Goal: Information Seeking & Learning: Learn about a topic

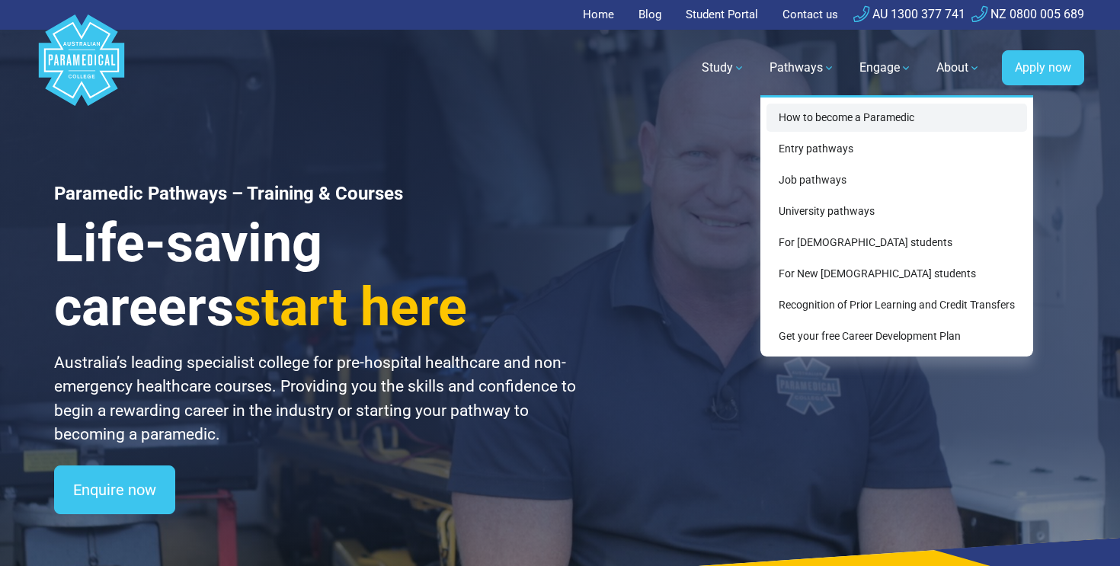
click at [794, 114] on link "How to become a Paramedic" at bounding box center [896, 118] width 261 height 28
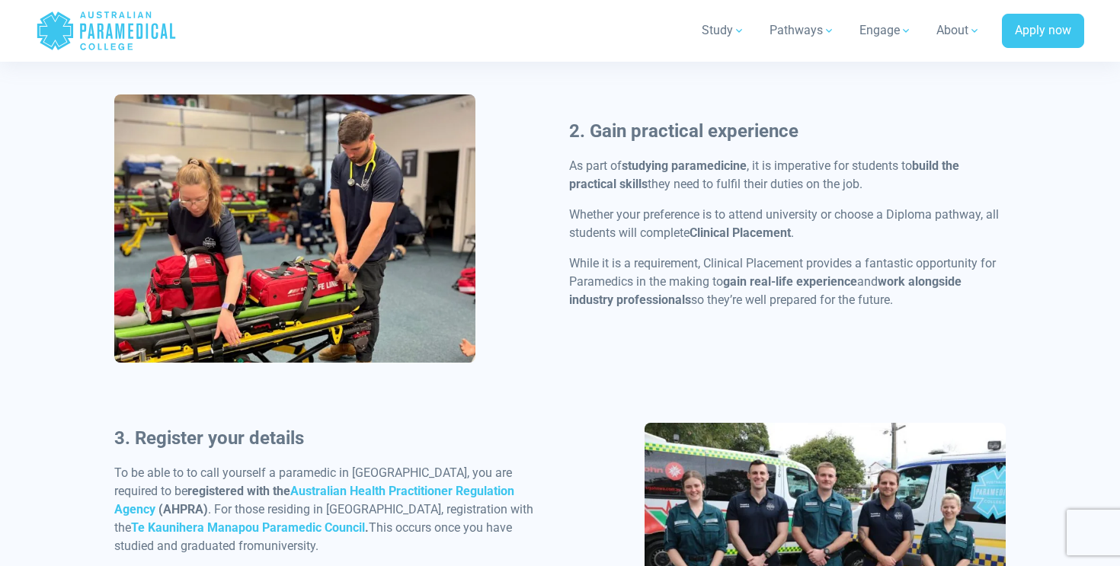
scroll to position [1117, 0]
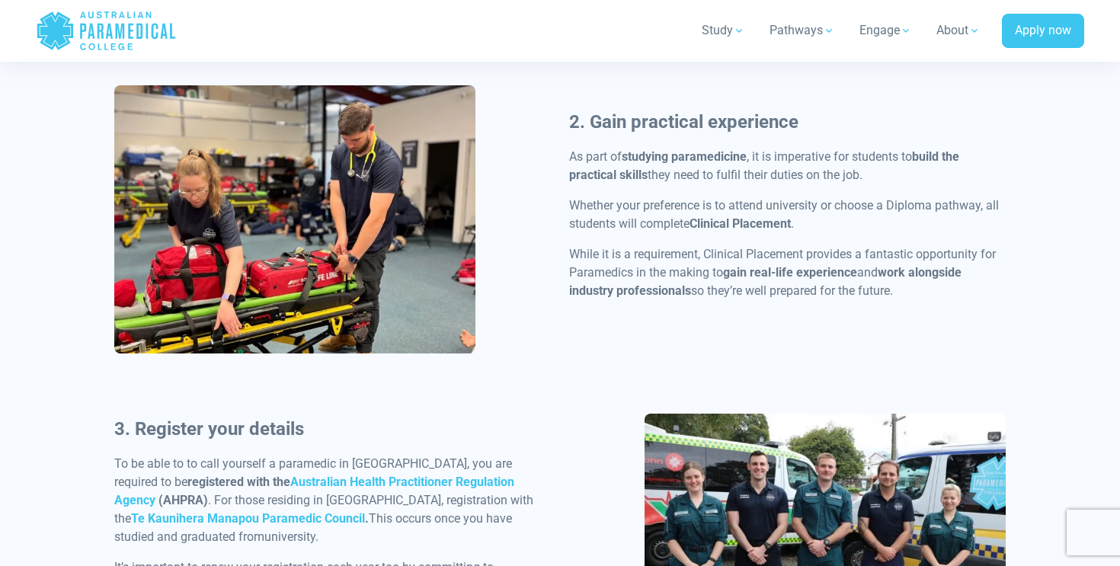
click at [542, 187] on div "2. Gain practical experience As part of studying paramedicine , it is imperativ…" at bounding box center [560, 249] width 910 height 328
click at [597, 264] on p "While it is a requirement, Clinical Placement provides a fantastic opportunity …" at bounding box center [787, 272] width 436 height 55
click at [591, 270] on p "While it is a requirement, Clinical Placement provides a fantastic opportunity …" at bounding box center [787, 272] width 436 height 55
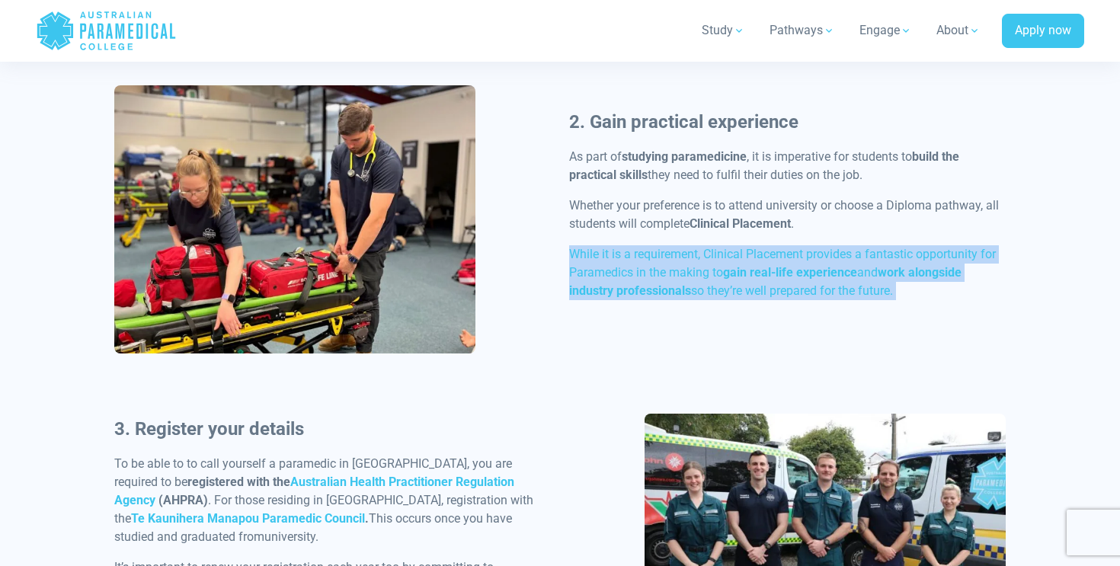
click at [591, 270] on p "While it is a requirement, Clinical Placement provides a fantastic opportunity …" at bounding box center [787, 272] width 436 height 55
click at [526, 270] on div "2. Gain practical experience As part of studying paramedicine , it is imperativ…" at bounding box center [560, 249] width 910 height 328
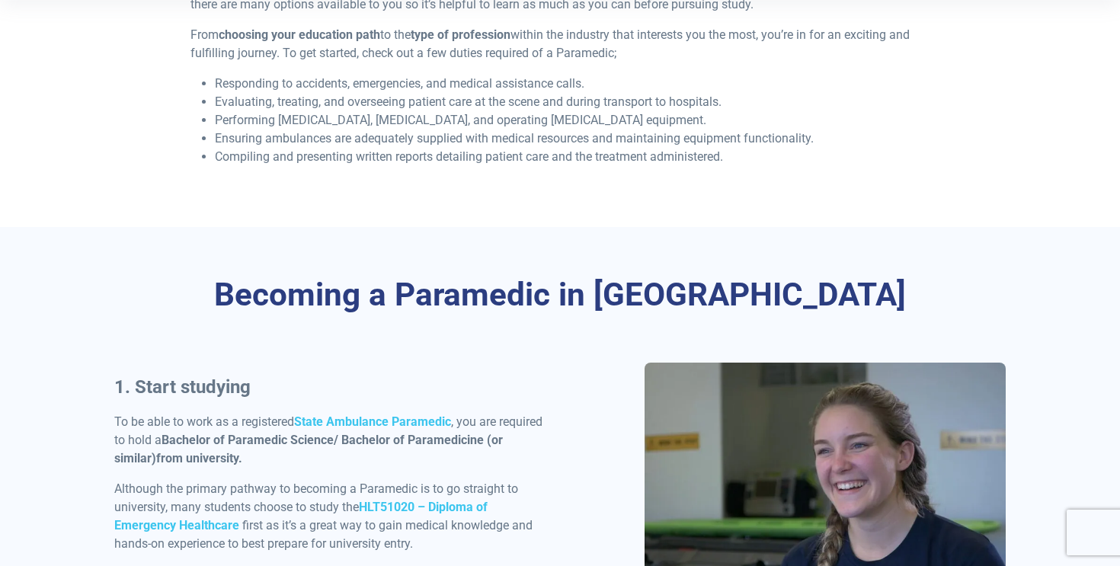
scroll to position [0, 0]
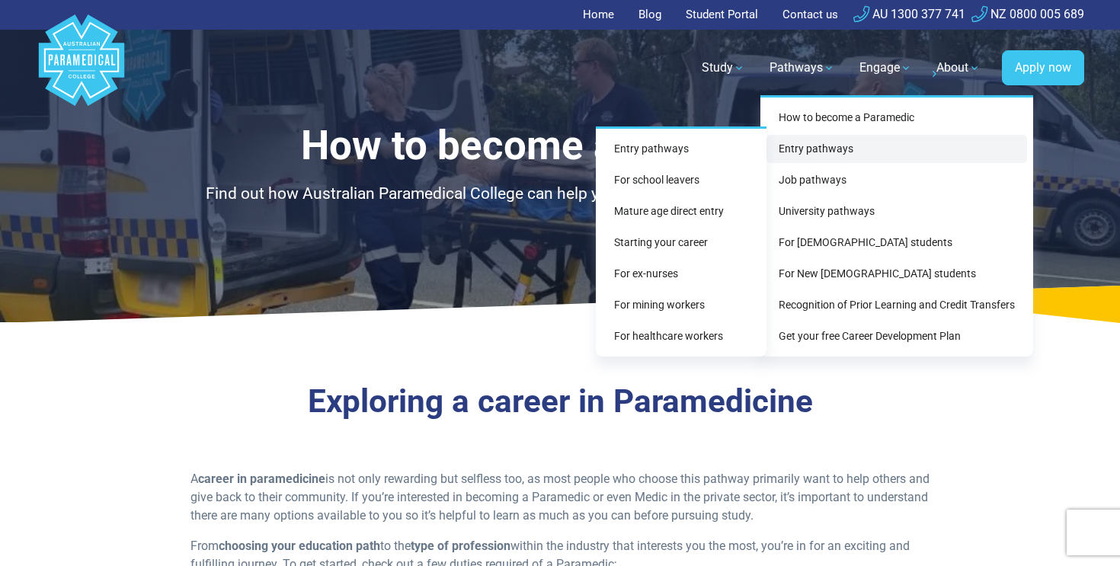
click at [788, 144] on link "Entry pathways" at bounding box center [896, 149] width 261 height 28
click at [789, 143] on link "Entry pathways" at bounding box center [896, 149] width 261 height 28
click at [664, 182] on link "For school leavers" at bounding box center [681, 180] width 158 height 28
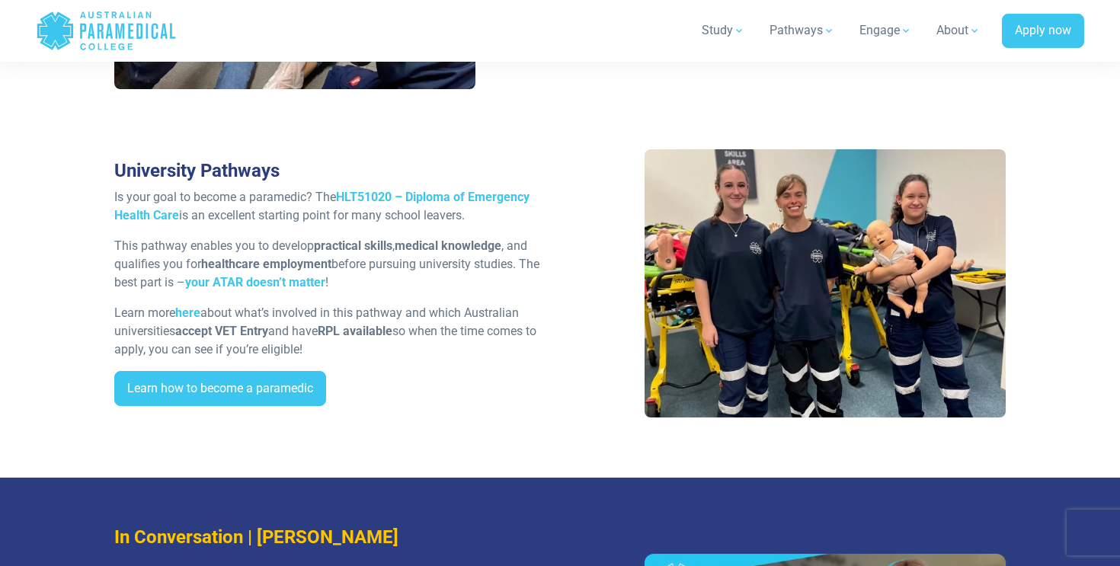
scroll to position [2670, 0]
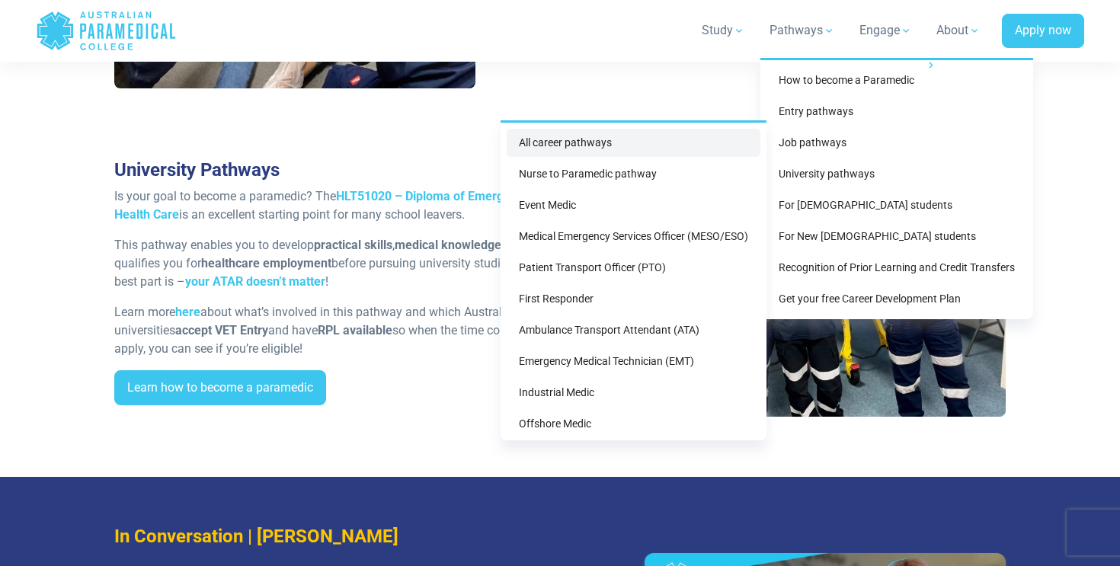
click at [661, 146] on link "All career pathways" at bounding box center [634, 143] width 254 height 28
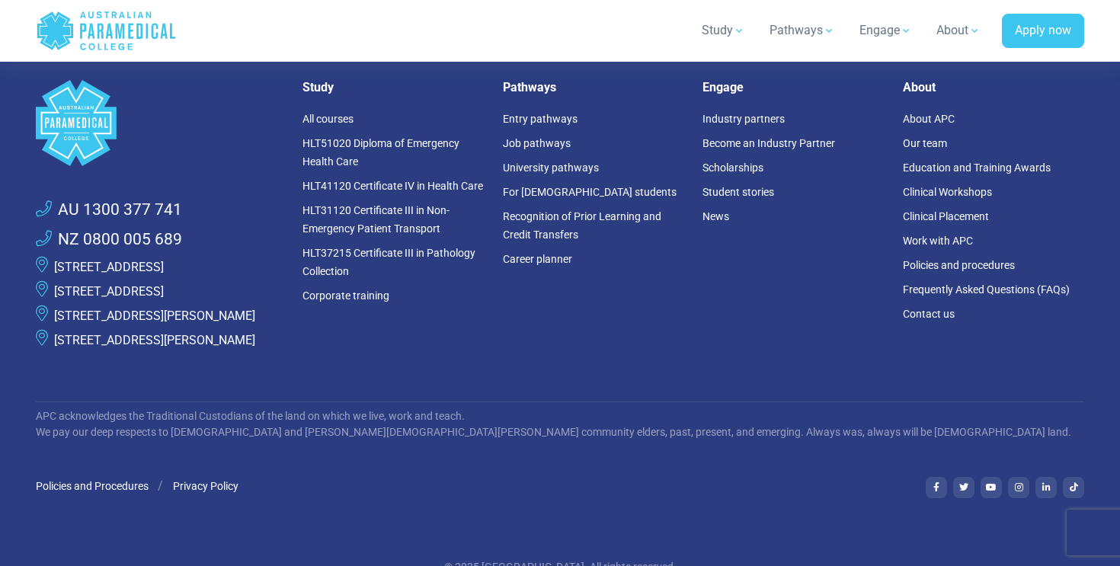
scroll to position [3601, 0]
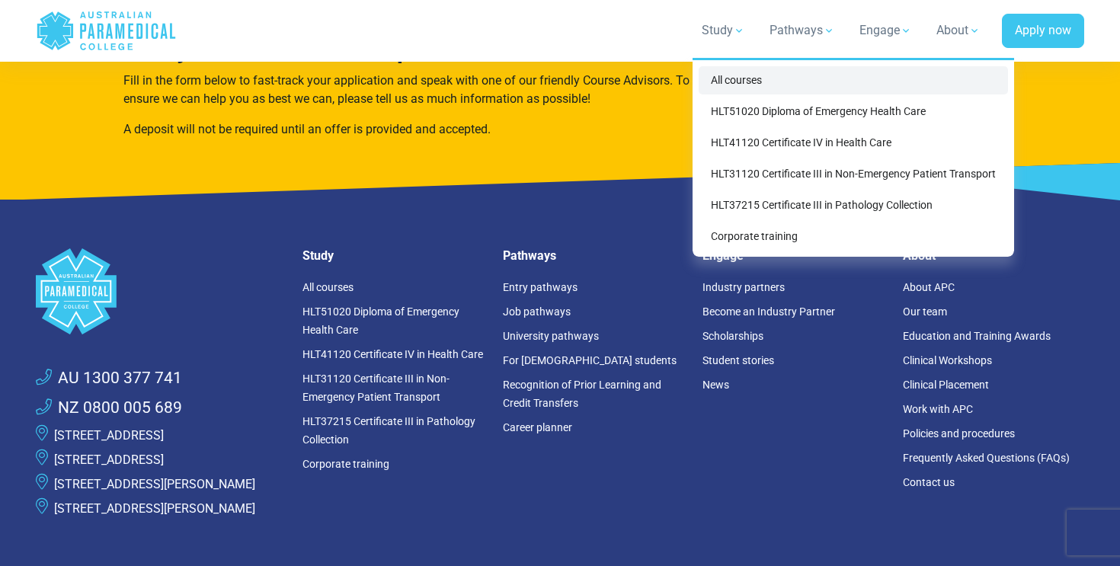
click at [721, 82] on link "All courses" at bounding box center [853, 80] width 309 height 28
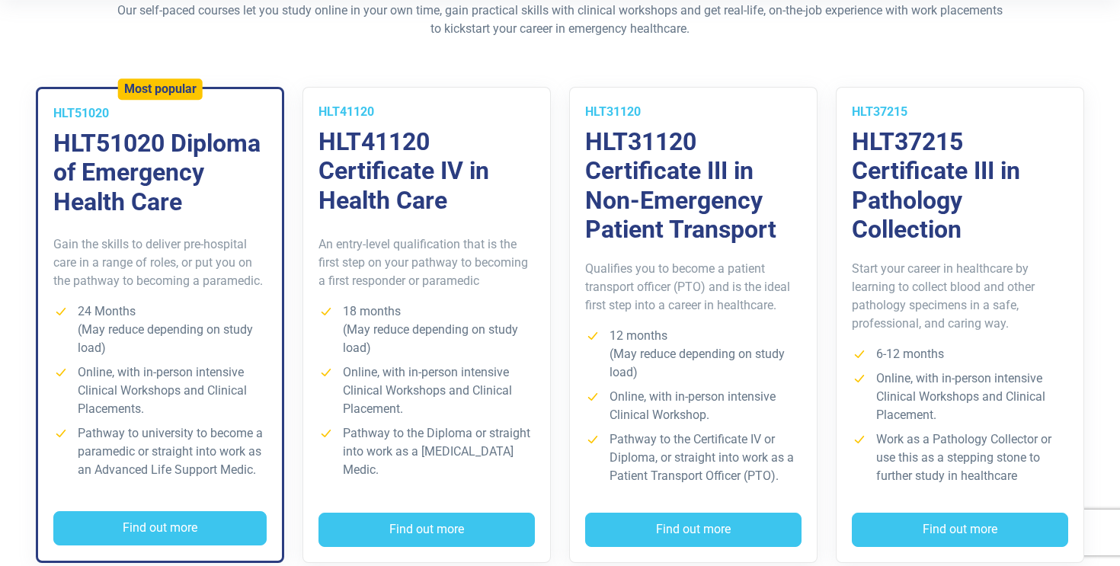
scroll to position [420, 0]
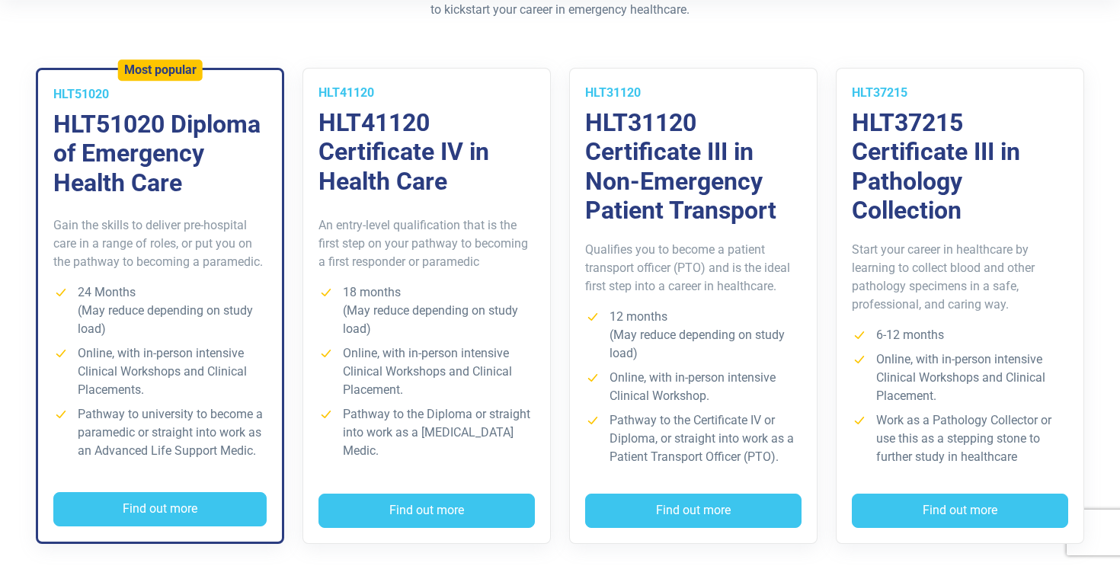
click at [488, 284] on li "18 months (May reduce depending on study load)" at bounding box center [426, 310] width 216 height 55
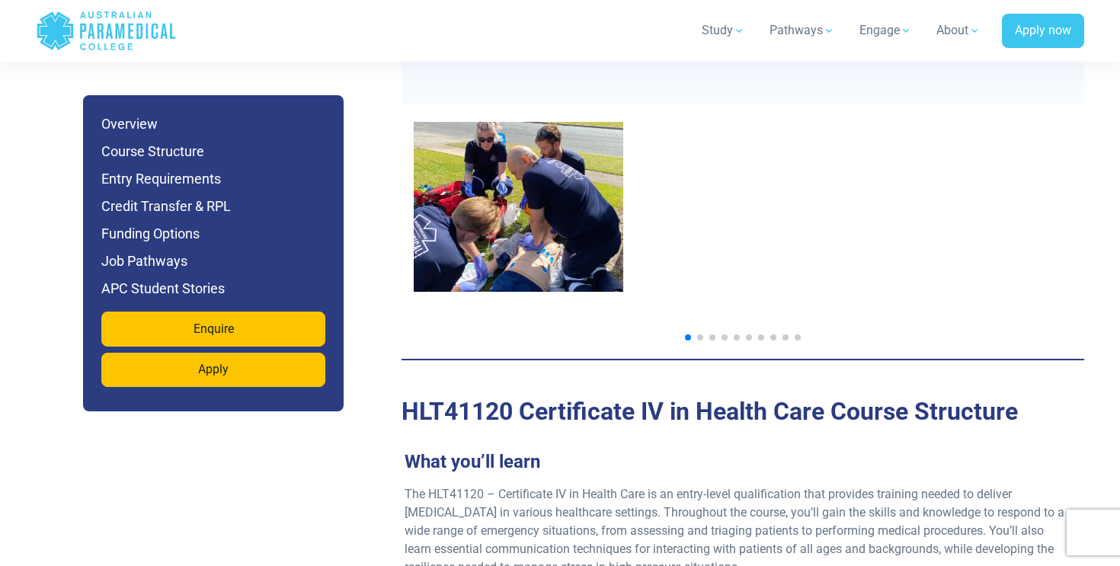
scroll to position [1563, 0]
